Goal: Transaction & Acquisition: Purchase product/service

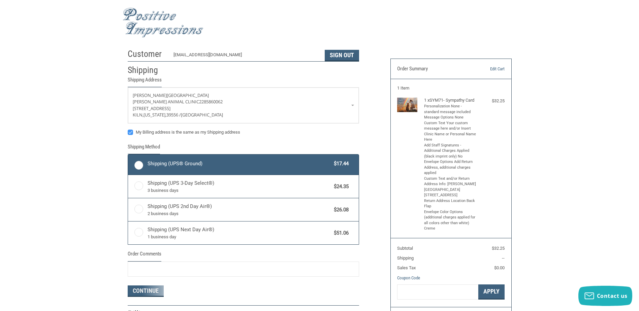
radio input "true"
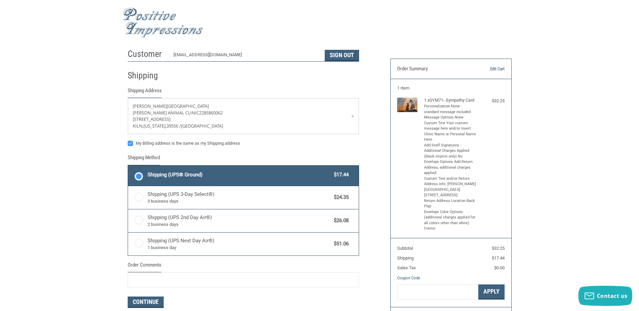
click at [501, 68] on link "Edit Cart" at bounding box center [487, 69] width 34 height 7
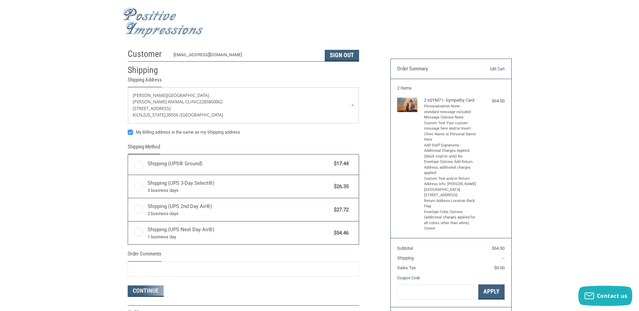
radio input "true"
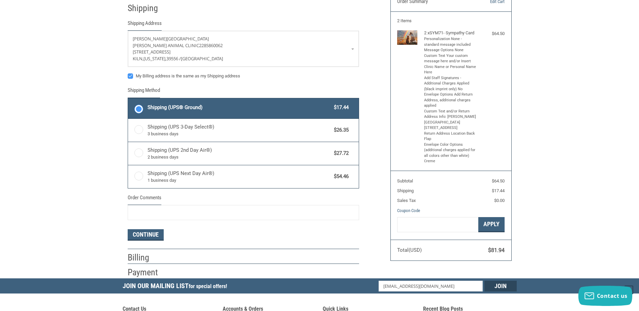
scroll to position [101, 0]
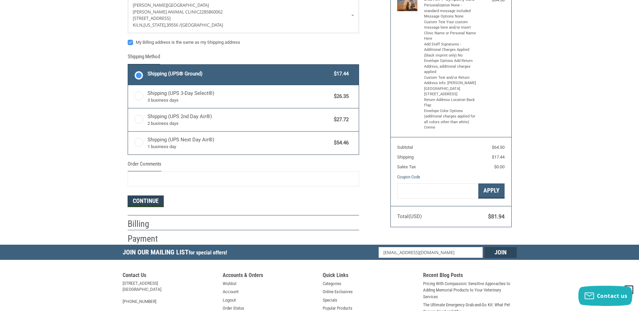
click at [151, 203] on button "Continue" at bounding box center [146, 201] width 36 height 11
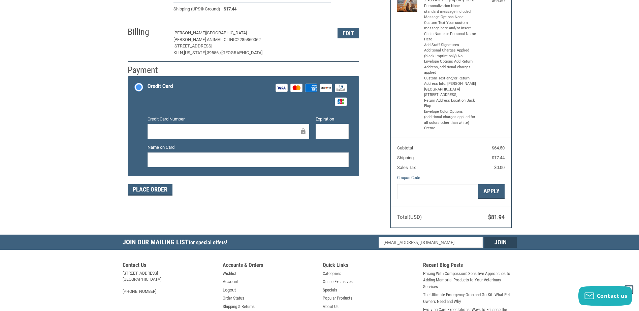
scroll to position [134, 0]
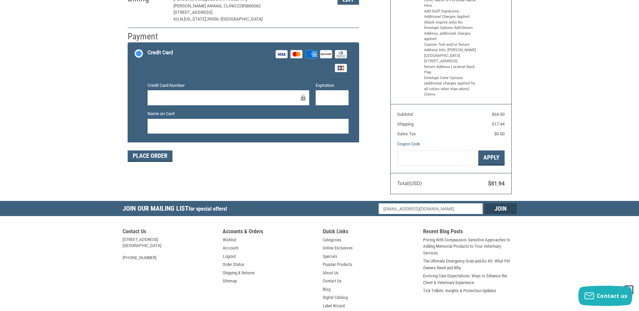
click at [197, 93] on div at bounding box center [229, 97] width 162 height 15
click at [149, 155] on button "Place Order" at bounding box center [150, 156] width 45 height 11
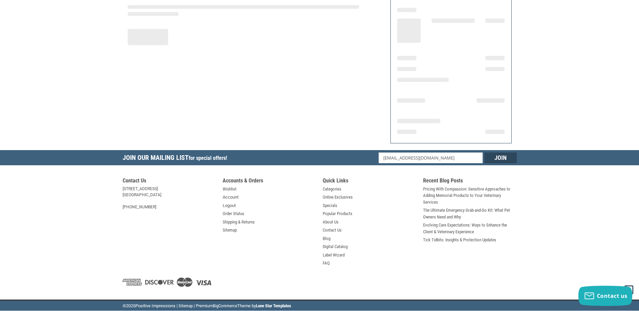
scroll to position [76, 0]
